Goal: Information Seeking & Learning: Find specific fact

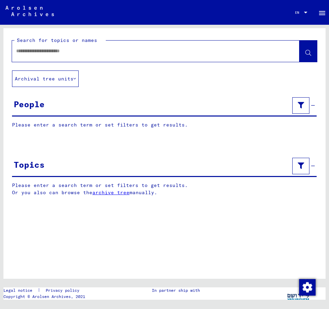
click at [30, 50] on input "text" at bounding box center [149, 50] width 267 height 7
type input "*"
type input "**********"
click at [306, 52] on icon at bounding box center [308, 53] width 6 height 6
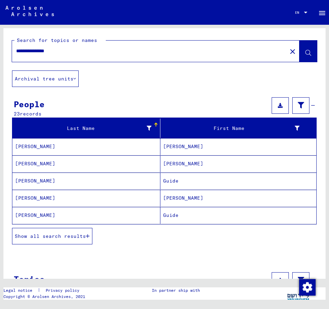
click at [177, 144] on mat-cell "[PERSON_NAME]" at bounding box center [238, 146] width 156 height 17
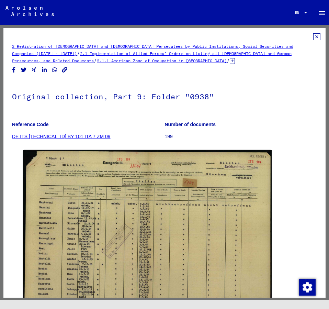
scroll to position [74, 0]
